Goal: Browse casually: Explore the website without a specific task or goal

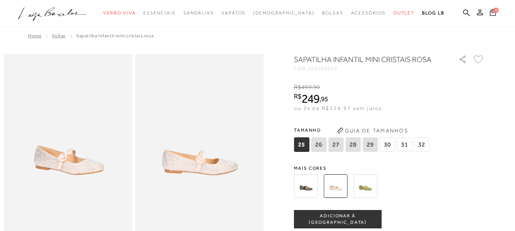
click at [68, 7] on icon ".a{fill-rule:evenodd;}" at bounding box center [52, 14] width 69 height 16
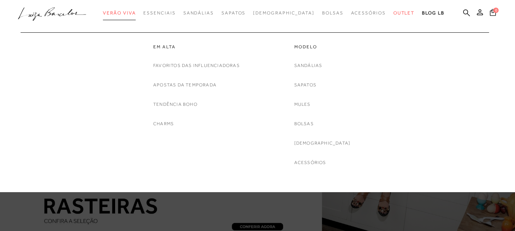
click at [136, 15] on span "Verão Viva" at bounding box center [119, 12] width 33 height 5
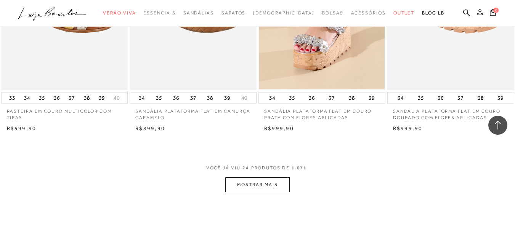
scroll to position [1419, 0]
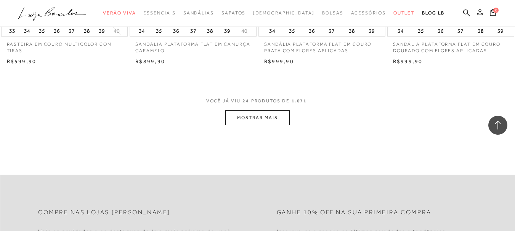
click at [266, 114] on button "MOSTRAR MAIS" at bounding box center [257, 117] width 64 height 15
